Goal: Navigation & Orientation: Understand site structure

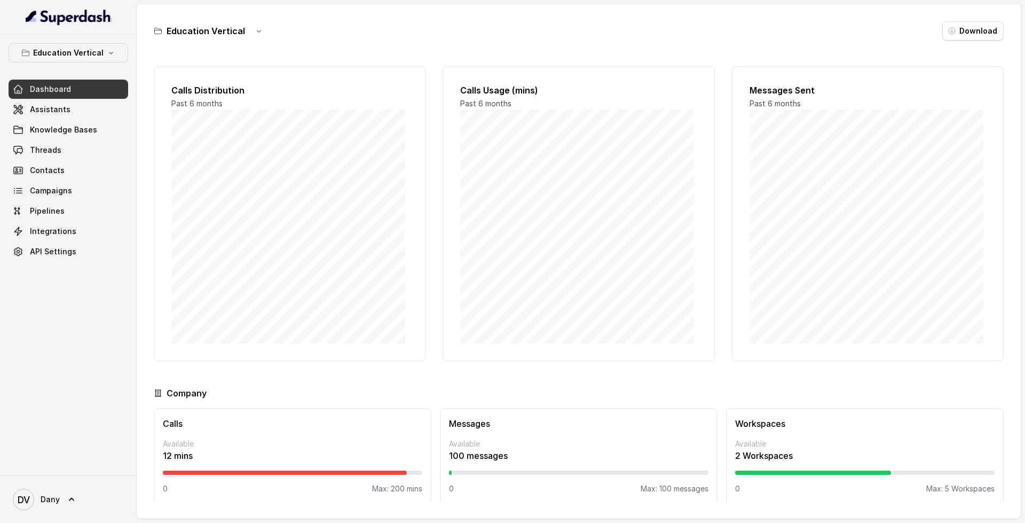
scroll to position [9, 0]
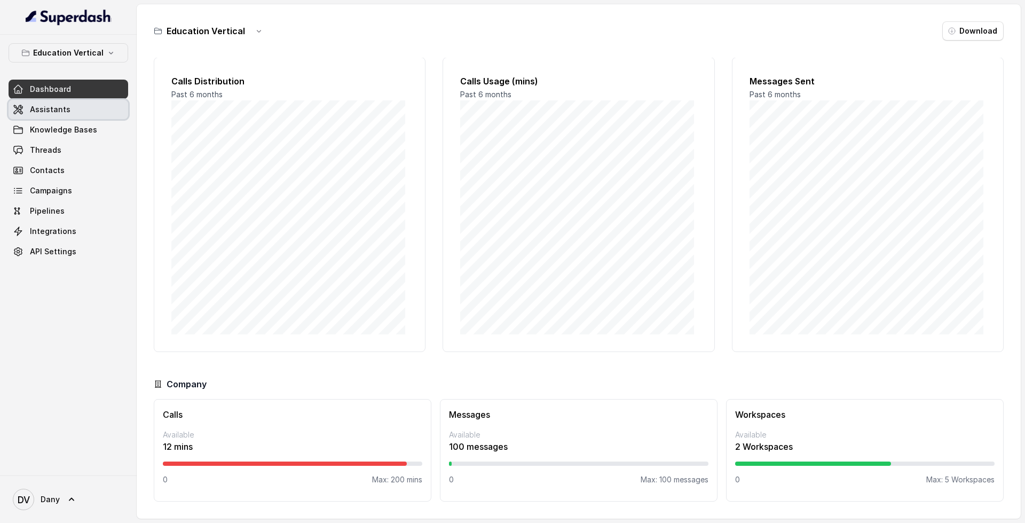
click at [88, 112] on link "Assistants" at bounding box center [69, 109] width 120 height 19
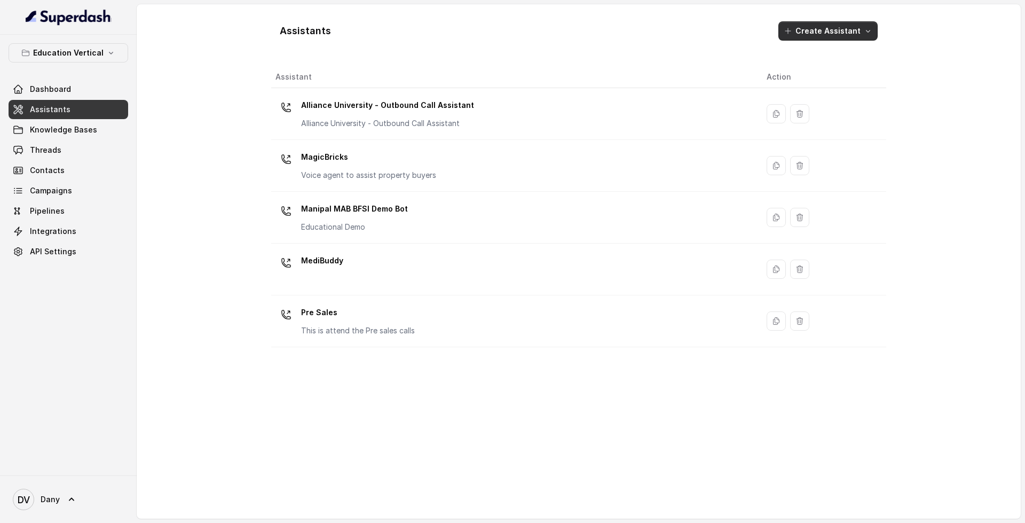
click at [850, 28] on button "Create Assistant" at bounding box center [828, 30] width 99 height 19
click at [601, 51] on div "Assistants Create Assistant Assistant Action Alliance University - Outbound Cal…" at bounding box center [578, 261] width 615 height 497
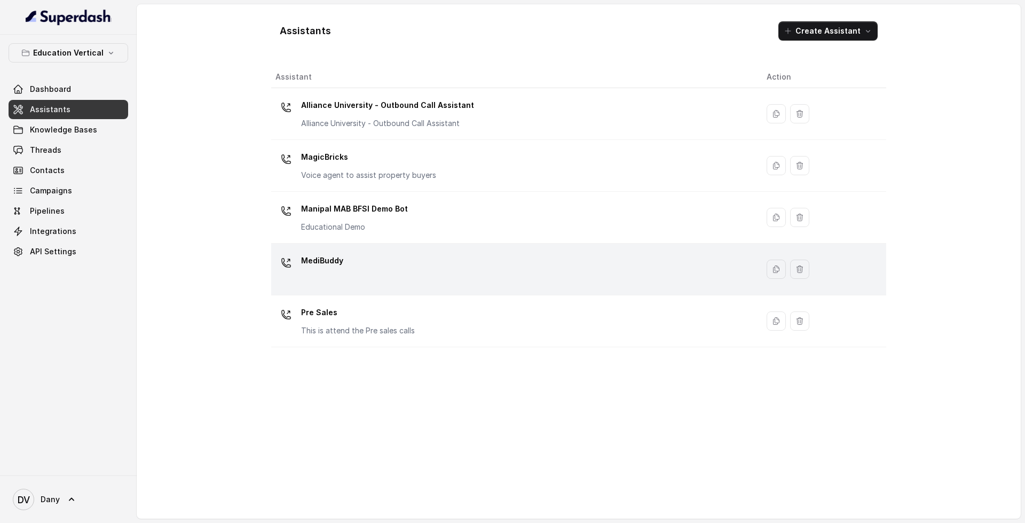
click at [477, 259] on div "MediBuddy" at bounding box center [513, 269] width 474 height 34
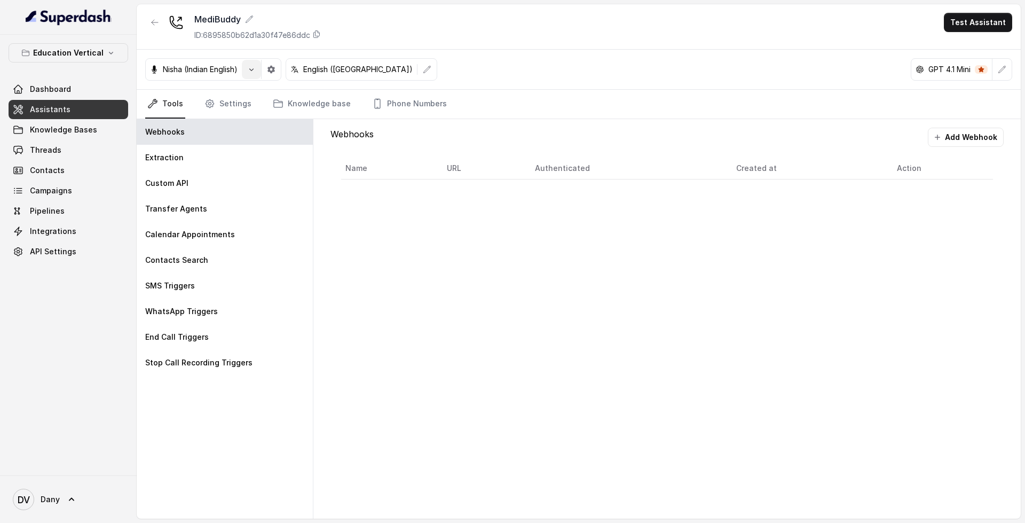
drag, startPoint x: 264, startPoint y: 67, endPoint x: 251, endPoint y: 71, distance: 13.7
click at [251, 71] on div "Nisha (Indian English)" at bounding box center [213, 69] width 136 height 22
click at [251, 71] on icon "button" at bounding box center [251, 69] width 9 height 9
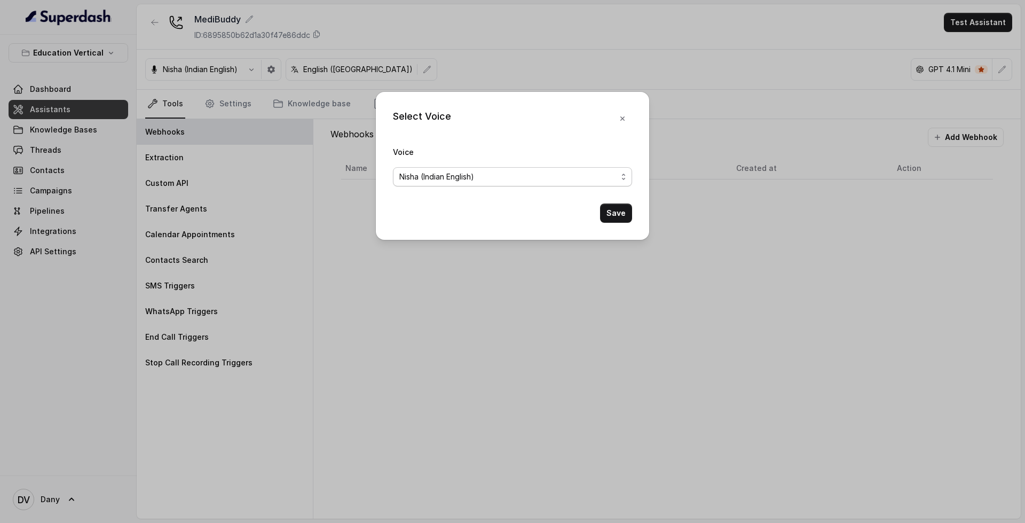
click at [498, 179] on span "Nisha (Indian English)" at bounding box center [509, 176] width 218 height 13
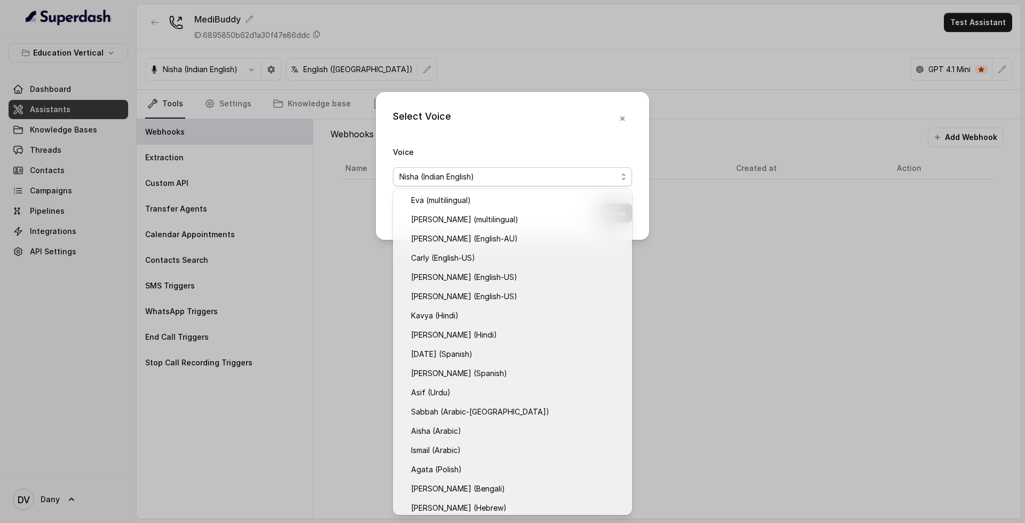
scroll to position [82, 0]
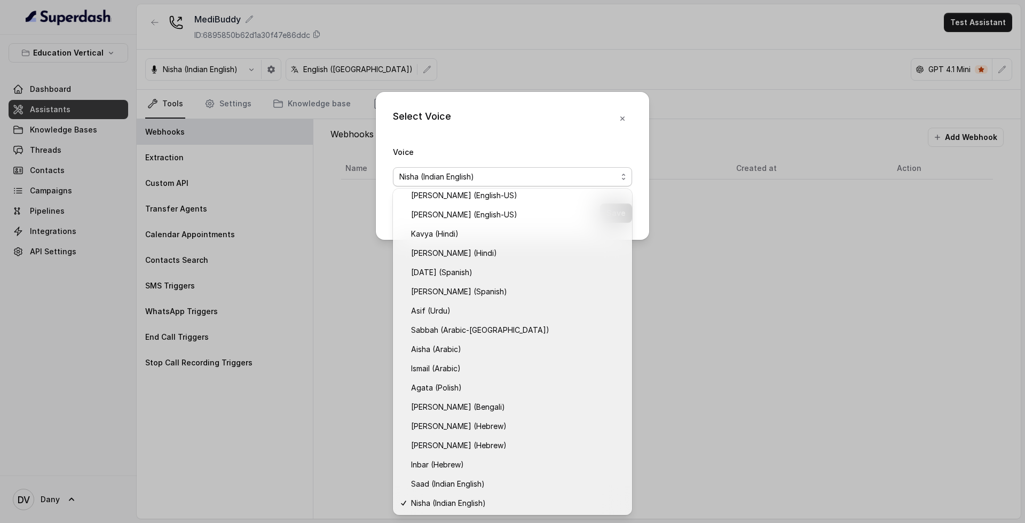
click at [593, 165] on div "Voice [PERSON_NAME] (Indian English)" at bounding box center [512, 165] width 239 height 41
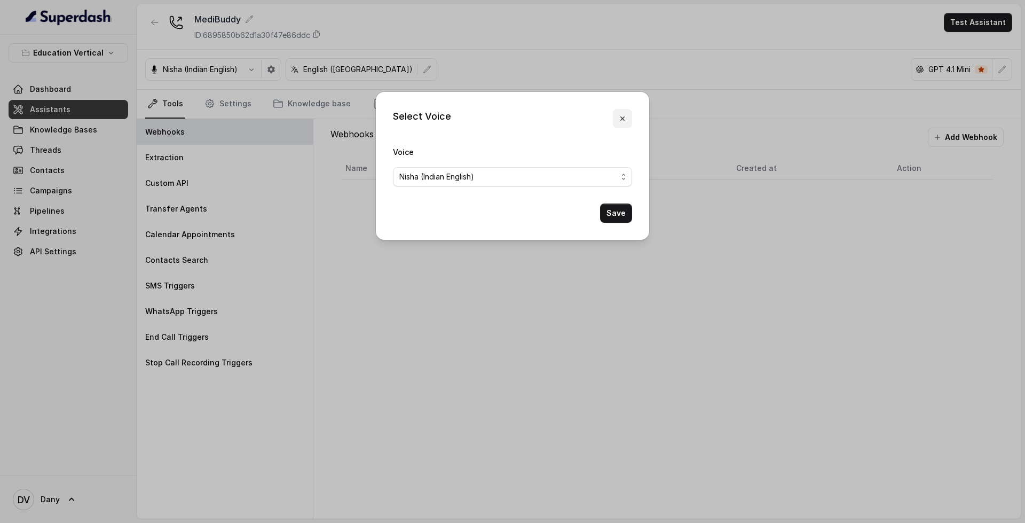
click at [617, 120] on button "button" at bounding box center [622, 118] width 19 height 19
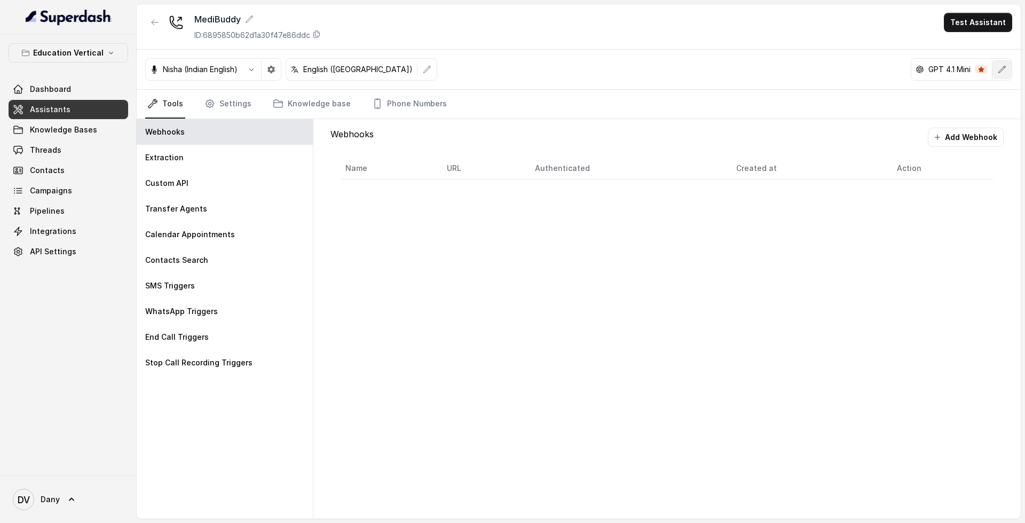
click at [1002, 74] on button "button" at bounding box center [1002, 69] width 19 height 19
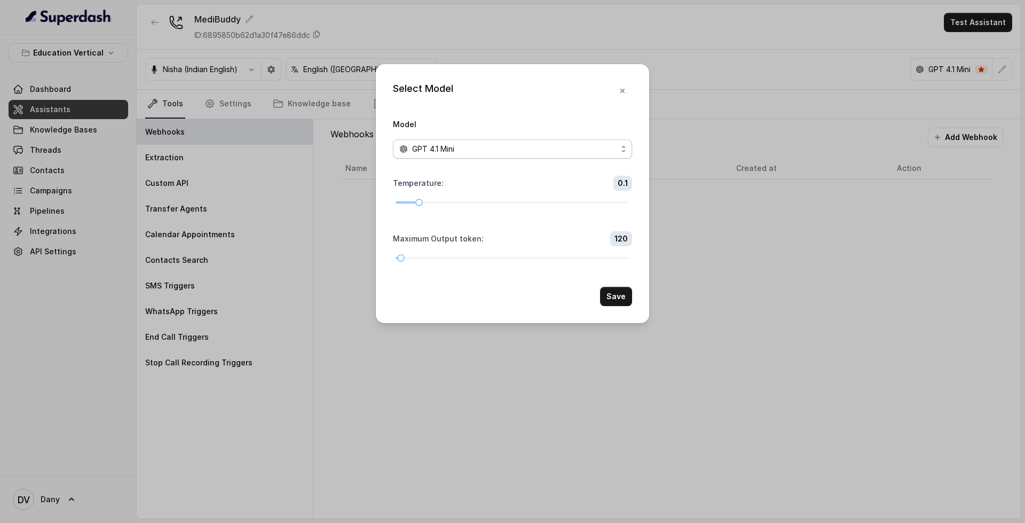
click at [566, 154] on div "GPT 4.1 Mini" at bounding box center [509, 149] width 218 height 13
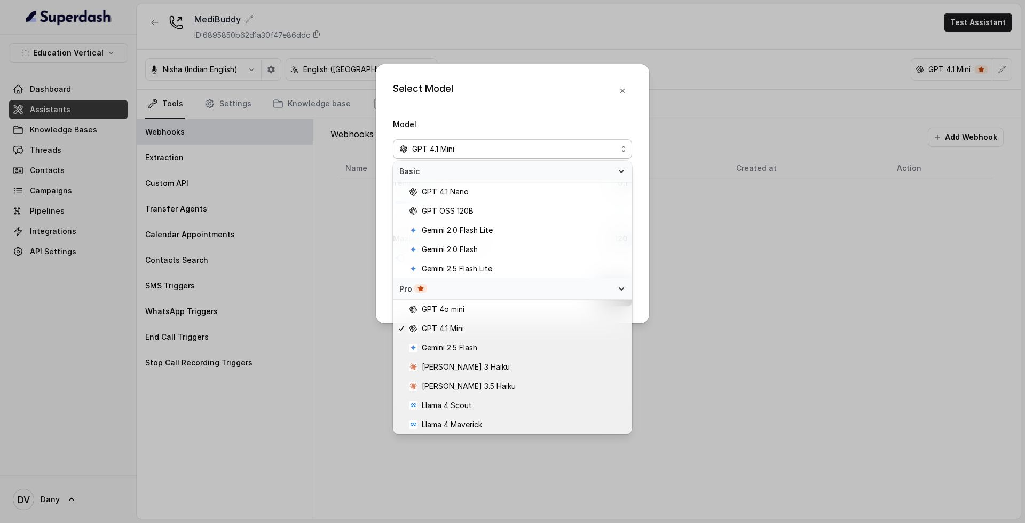
click at [623, 91] on div "Select Model Model GPT 4.1 Mini Temperature : 0.1 Maximum Output token : 120 Sa…" at bounding box center [512, 193] width 273 height 259
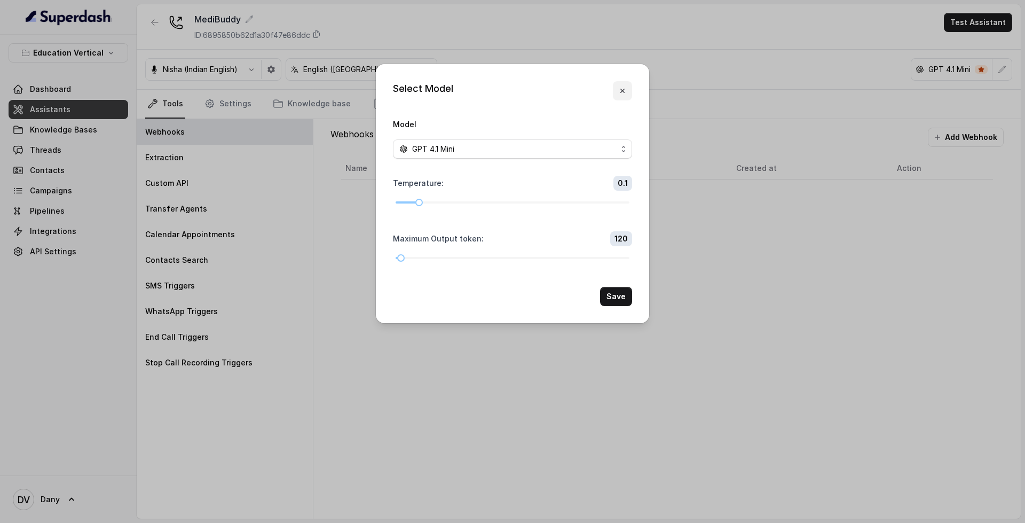
click at [616, 87] on button "button" at bounding box center [622, 90] width 19 height 19
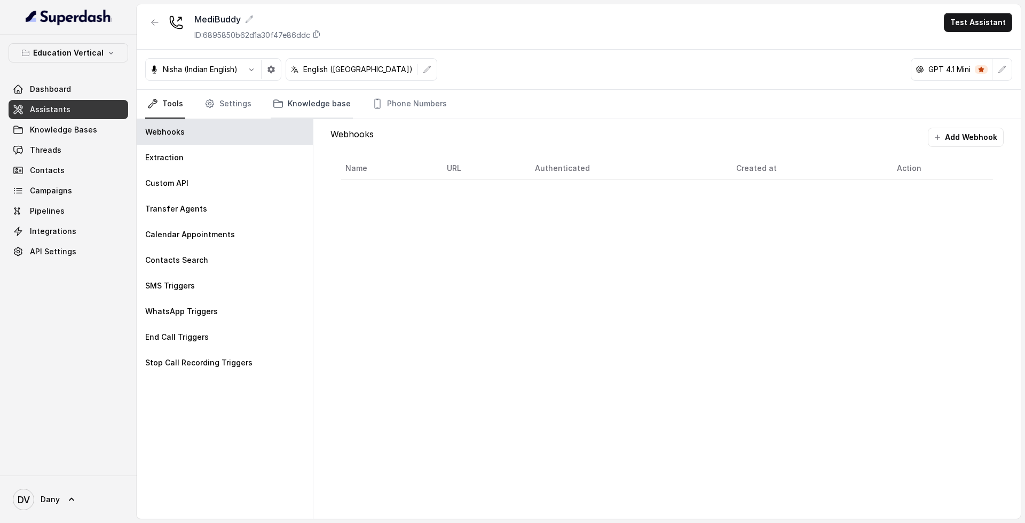
click at [319, 101] on link "Knowledge base" at bounding box center [312, 104] width 82 height 29
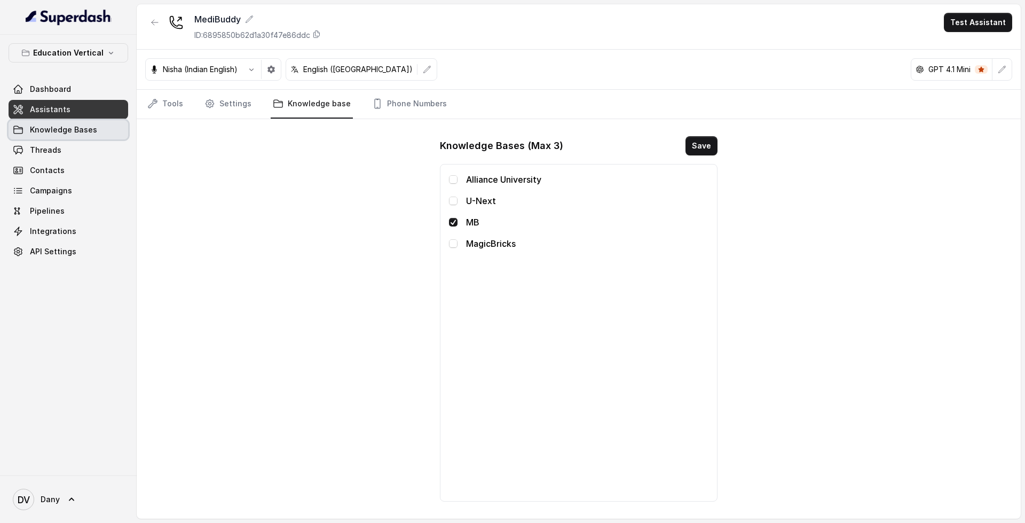
click at [87, 133] on span "Knowledge Bases" at bounding box center [63, 129] width 67 height 11
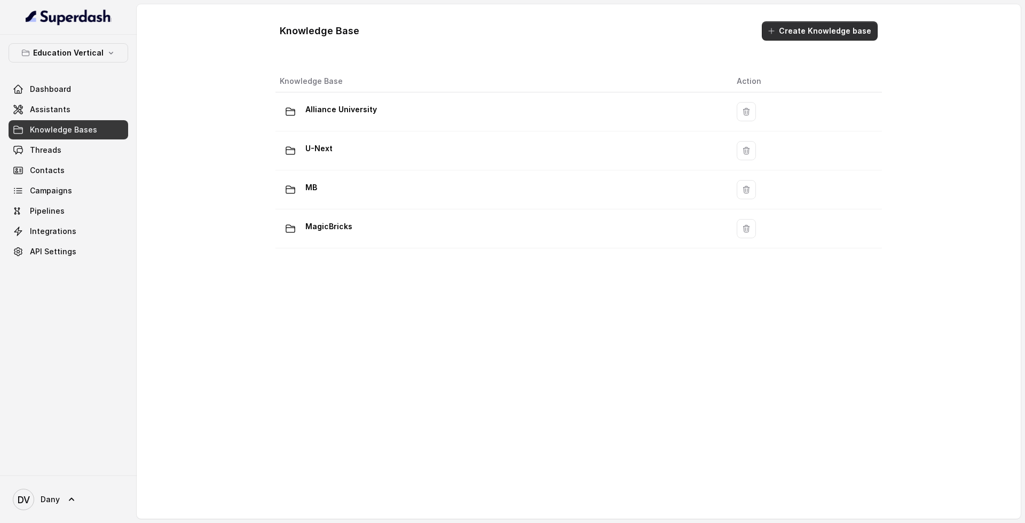
click at [842, 33] on button "Create Knowledge base" at bounding box center [820, 30] width 116 height 19
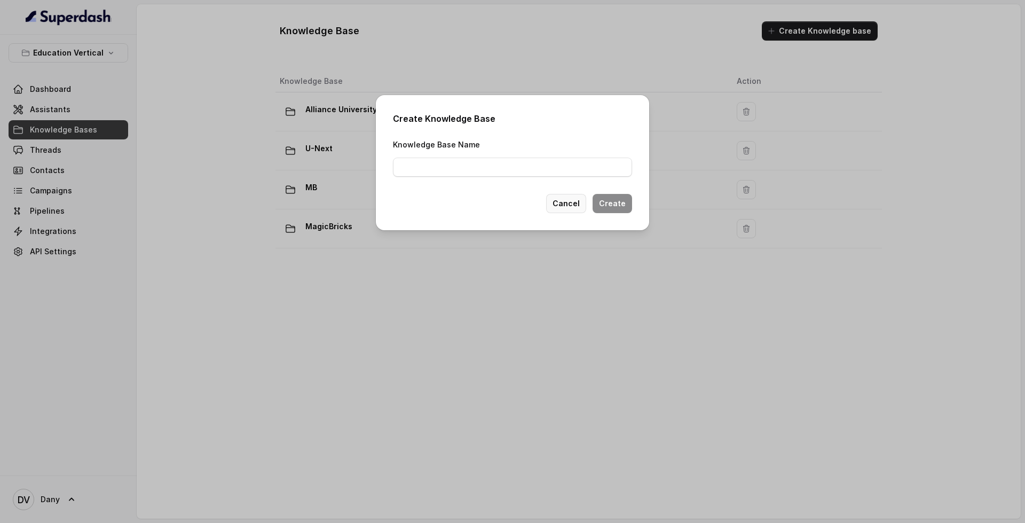
drag, startPoint x: 583, startPoint y: 199, endPoint x: 382, endPoint y: 116, distance: 216.5
click at [382, 116] on div "Create Knowledge Base Knowledge Base Name Cancel Create" at bounding box center [512, 162] width 273 height 135
click at [566, 203] on button "Cancel" at bounding box center [566, 203] width 40 height 19
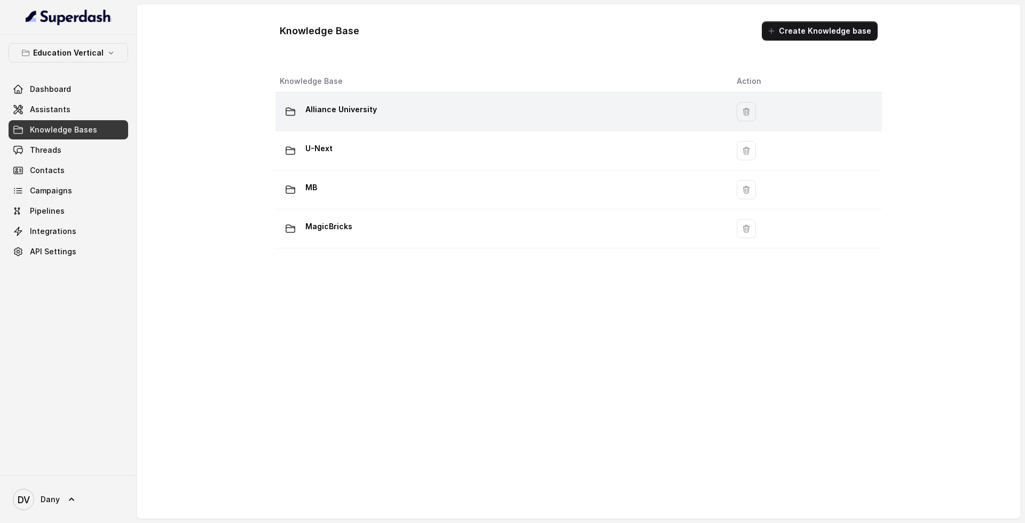
click at [479, 122] on div "Alliance University" at bounding box center [500, 111] width 440 height 21
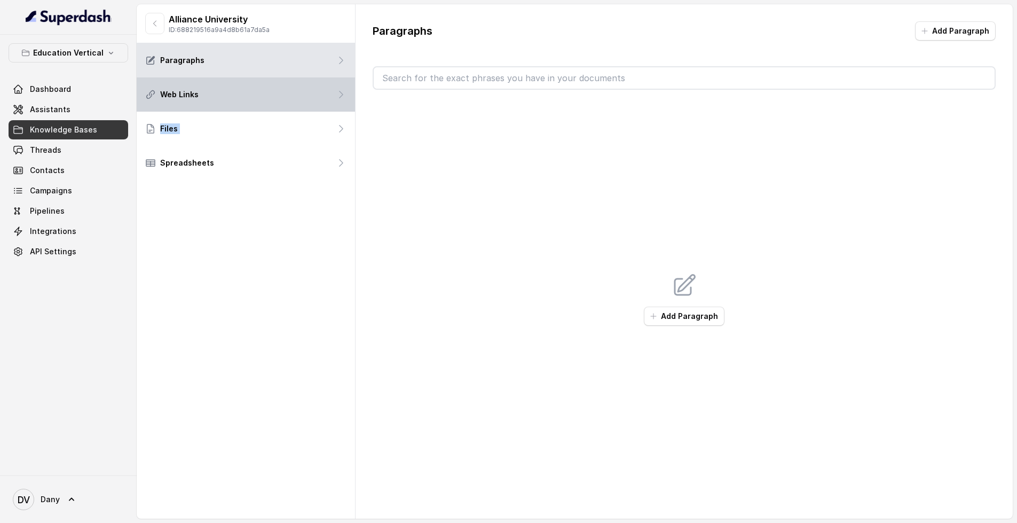
drag, startPoint x: 272, startPoint y: 122, endPoint x: 277, endPoint y: 104, distance: 18.8
click at [277, 104] on div "Alliance University ID: 688219516a9a4d8b61a7da5a Paragraphs Web Links Files Spr…" at bounding box center [246, 261] width 219 height 514
click at [277, 104] on div "Web Links" at bounding box center [246, 94] width 218 height 34
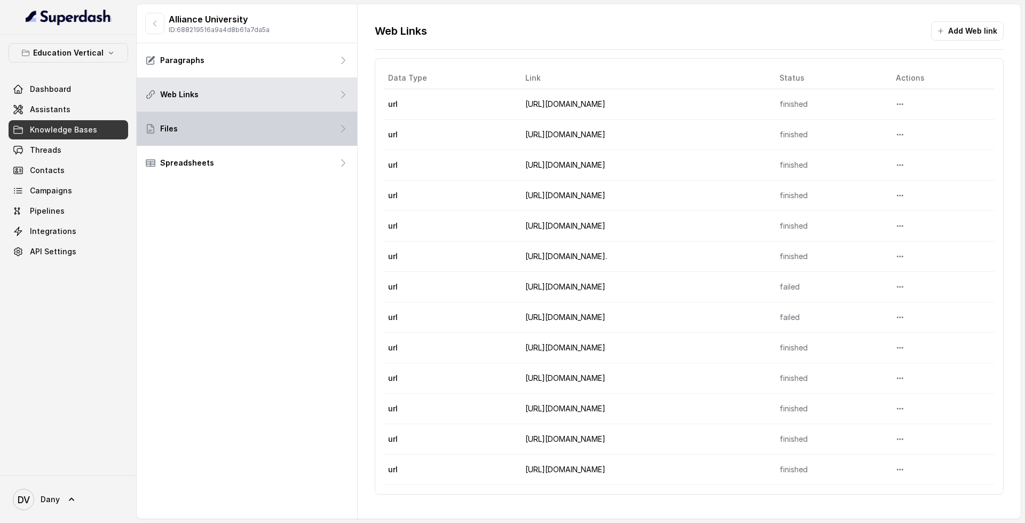
click at [255, 140] on div "Files" at bounding box center [247, 129] width 221 height 34
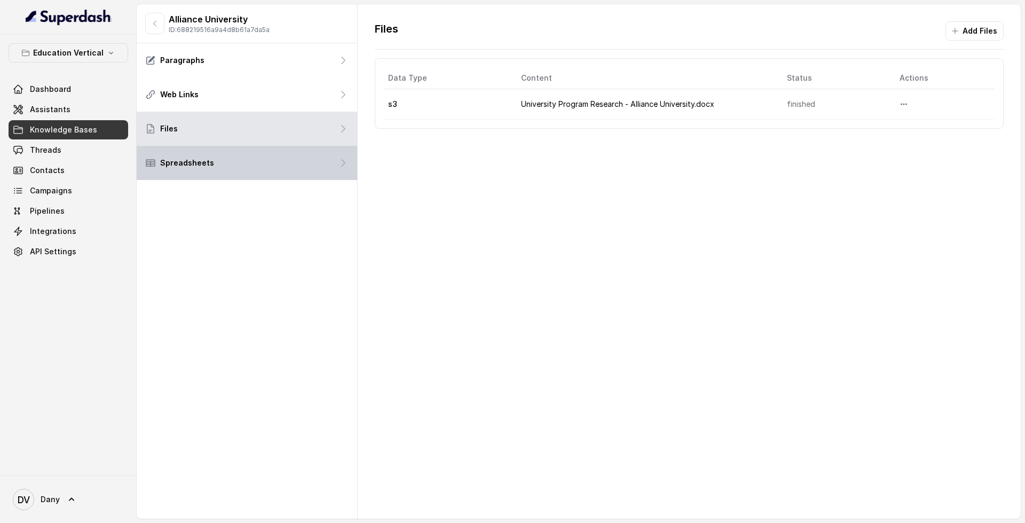
click at [255, 153] on div "Spreadsheets" at bounding box center [247, 163] width 221 height 34
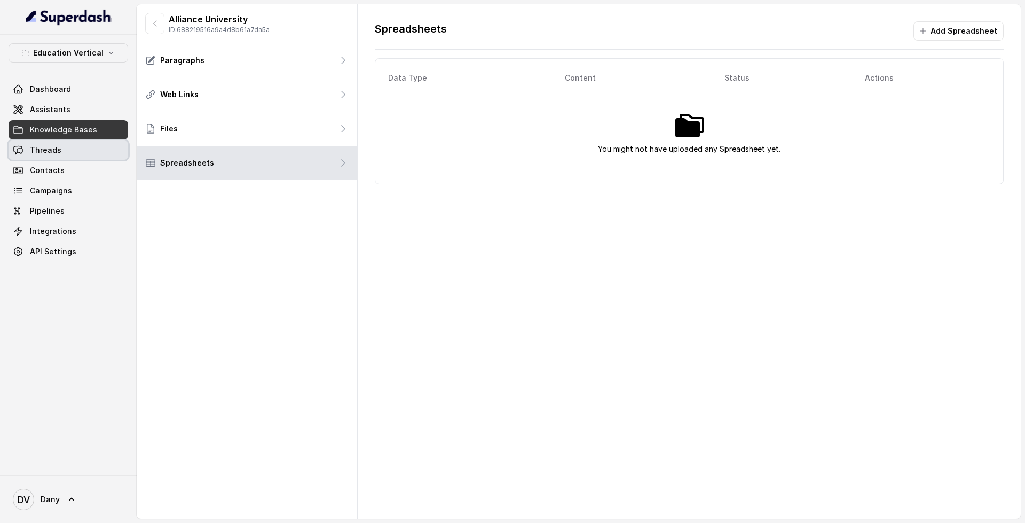
click at [61, 153] on link "Threads" at bounding box center [69, 149] width 120 height 19
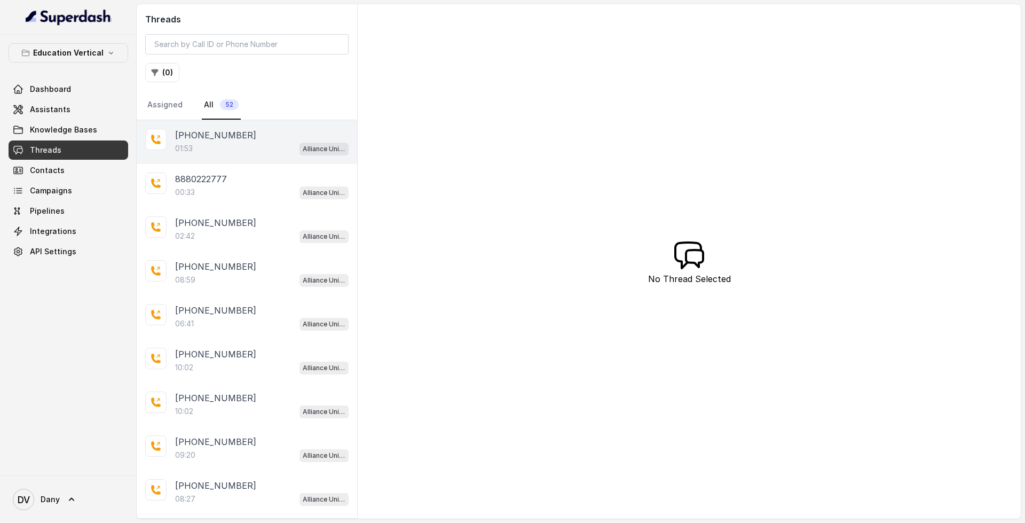
click at [224, 157] on div "[PHONE_NUMBER]:53 Alliance University - Outbound Call Assistant" at bounding box center [247, 142] width 221 height 44
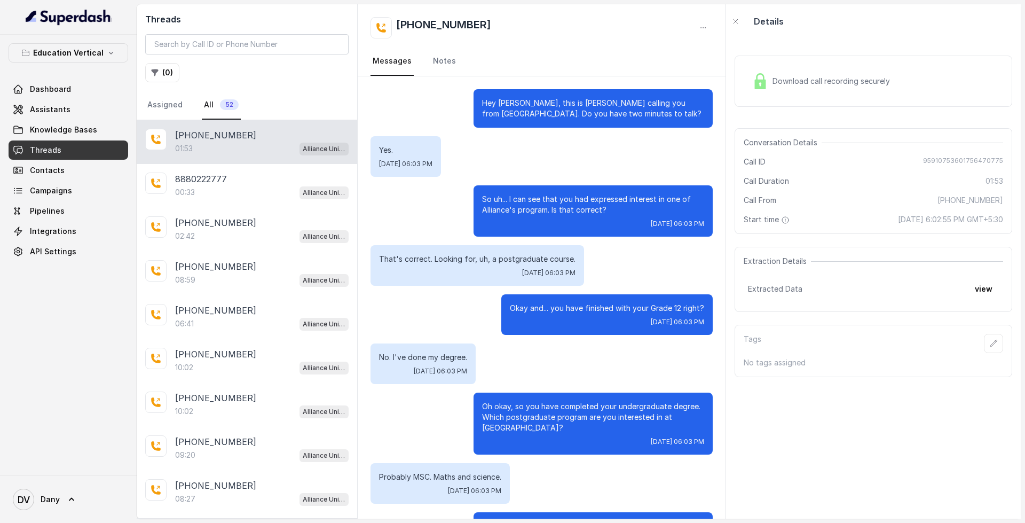
scroll to position [743, 0]
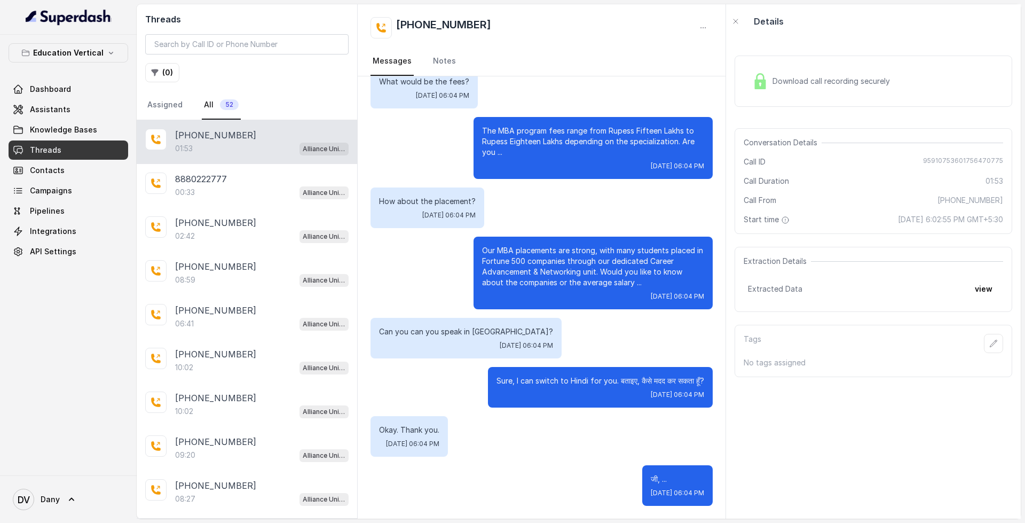
click at [859, 77] on span "Download call recording securely" at bounding box center [834, 81] width 122 height 11
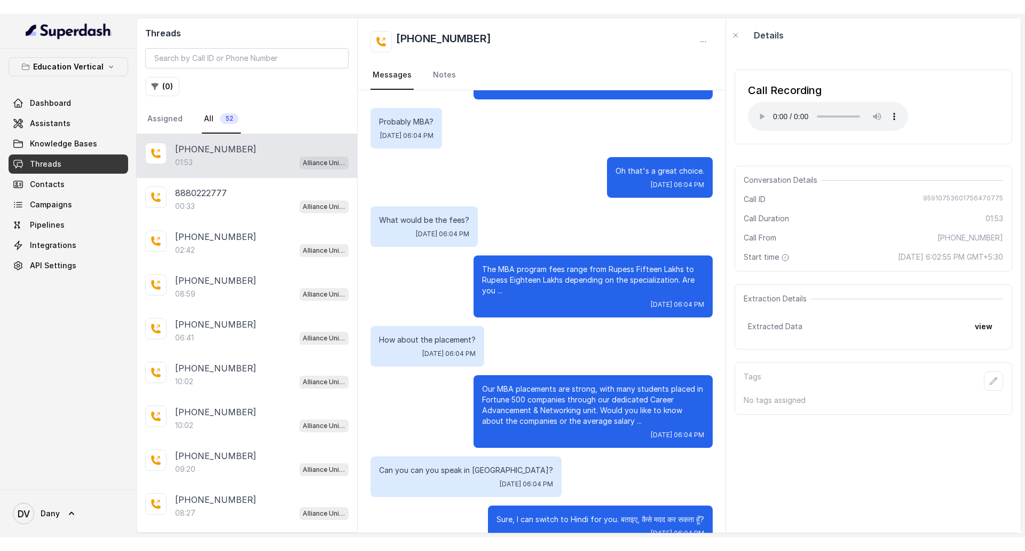
scroll to position [618, 0]
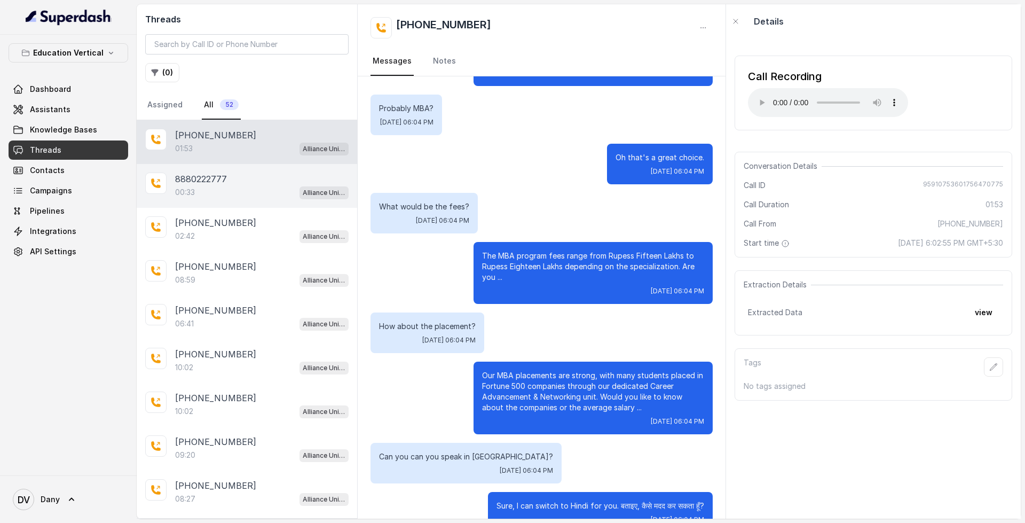
click at [186, 187] on p "00:33" at bounding box center [185, 192] width 20 height 11
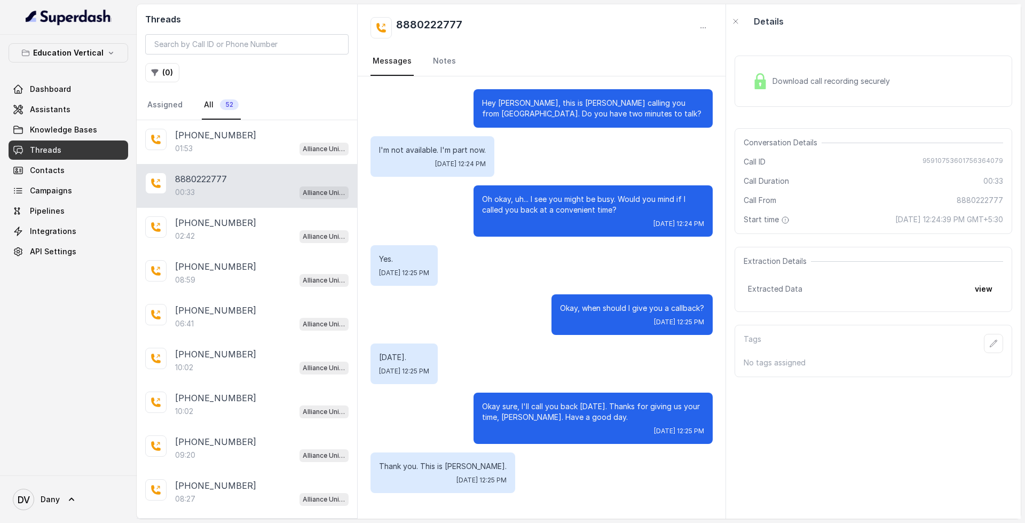
click at [186, 187] on p "00:33" at bounding box center [185, 192] width 20 height 11
click at [828, 78] on span "Download call recording securely" at bounding box center [834, 81] width 122 height 11
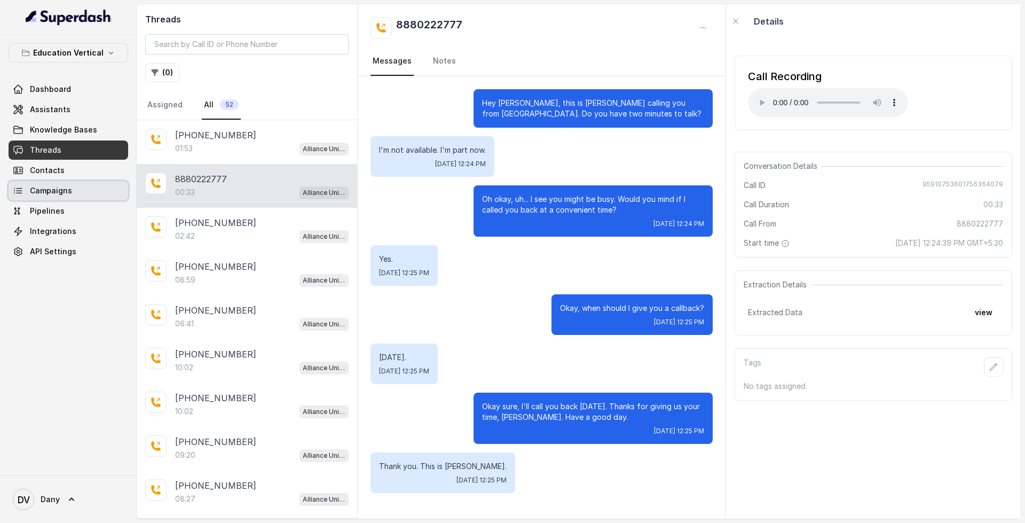
click at [56, 190] on span "Campaigns" at bounding box center [51, 190] width 42 height 11
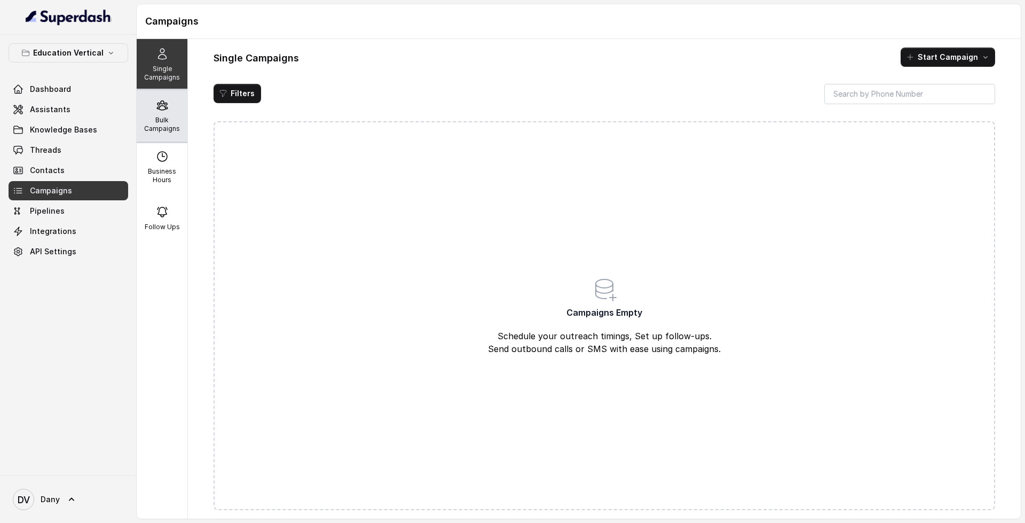
click at [178, 119] on div "Bulk Campaigns" at bounding box center [162, 115] width 51 height 51
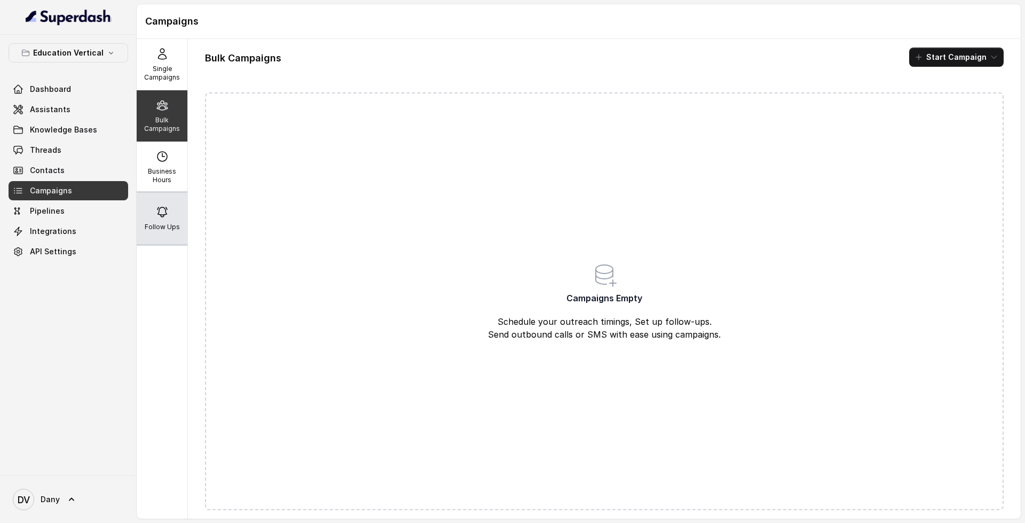
click at [169, 221] on div "Follow Ups" at bounding box center [162, 218] width 51 height 51
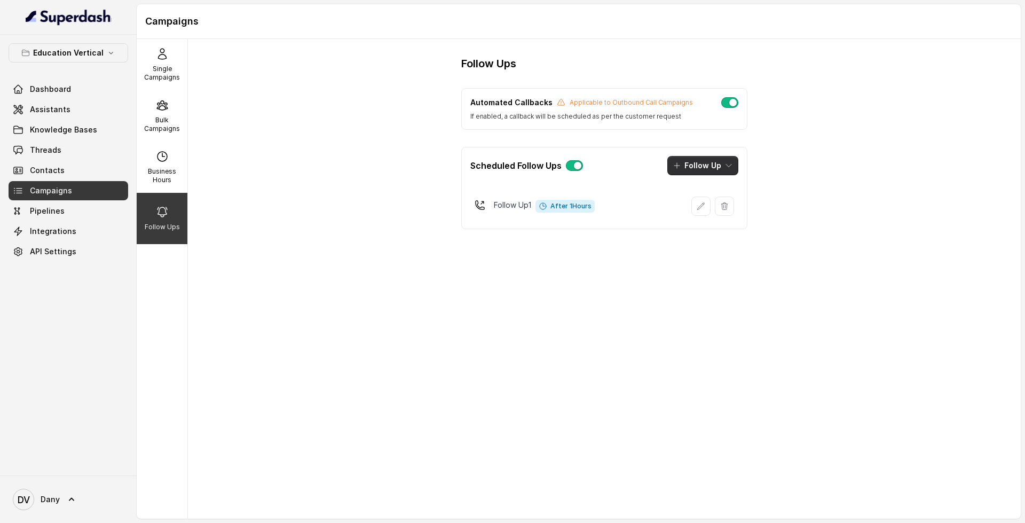
click at [686, 161] on button "Follow Up" at bounding box center [703, 165] width 71 height 19
click at [608, 187] on div "Scheduled Follow Ups Follow Up Follow Up 1 After 1 Hours" at bounding box center [604, 188] width 286 height 82
click at [173, 181] on p "Business Hours" at bounding box center [162, 175] width 42 height 17
select select "UTC"
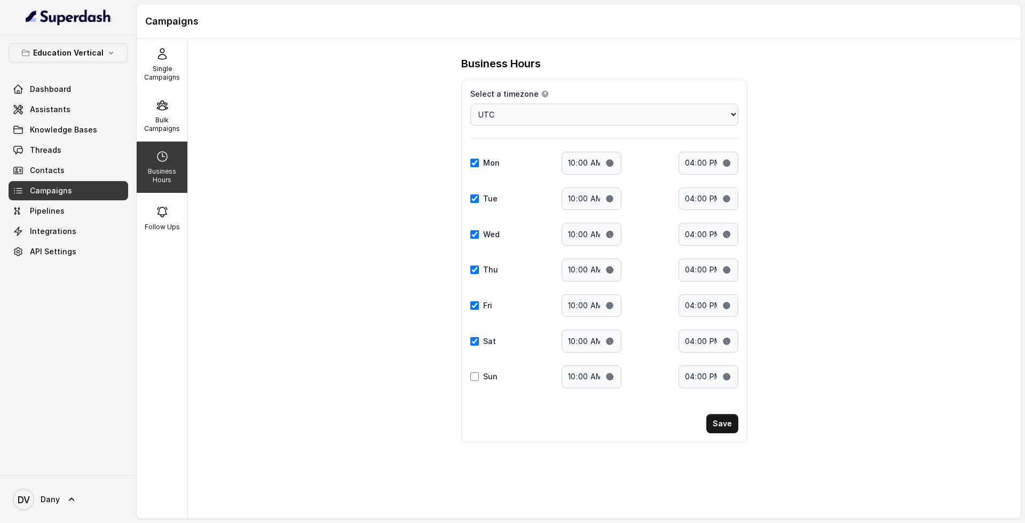
click at [53, 221] on div "Dashboard Assistants Knowledge Bases Threads Contacts Campaigns Pipelines Integ…" at bounding box center [69, 171] width 120 height 182
click at [64, 215] on link "Pipelines" at bounding box center [69, 210] width 120 height 19
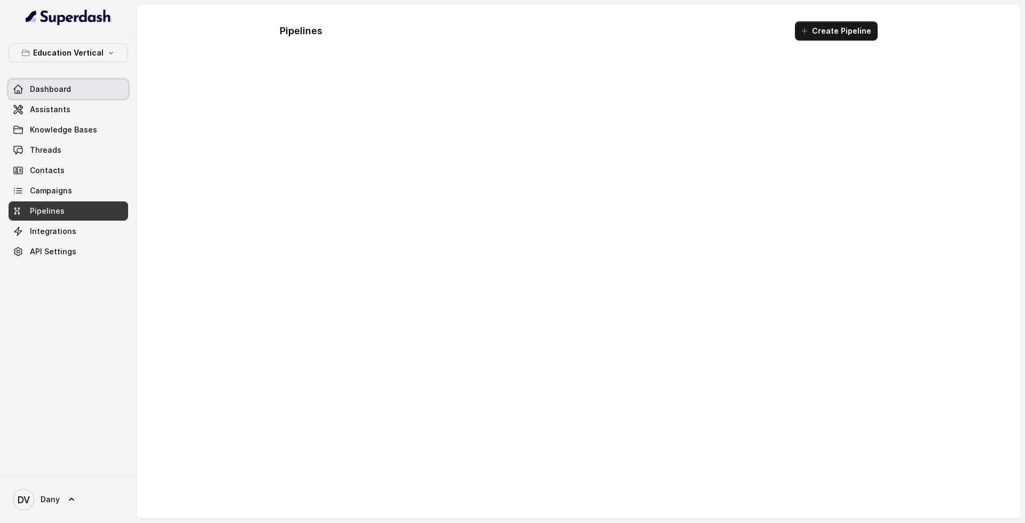
click at [101, 95] on link "Dashboard" at bounding box center [69, 89] width 120 height 19
